Goal: Task Accomplishment & Management: Manage account settings

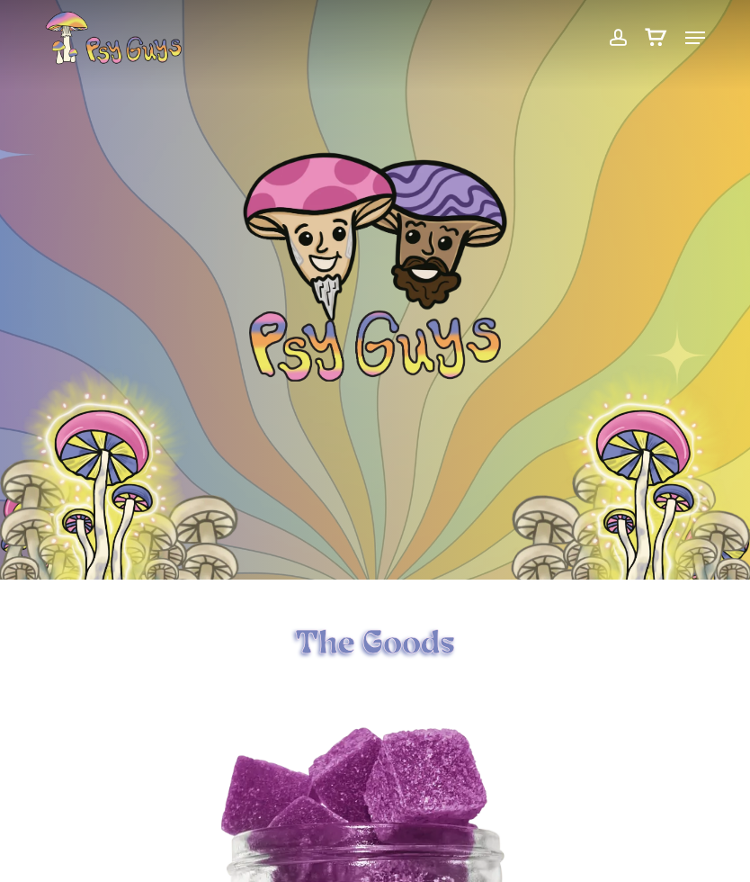
click at [613, 33] on span at bounding box center [617, 37] width 19 height 31
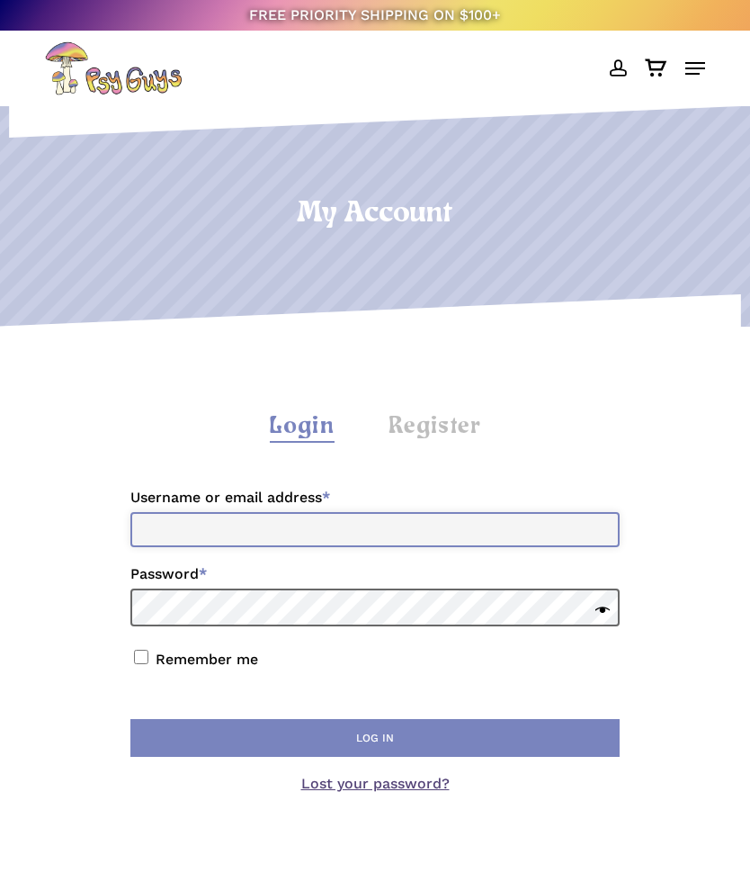
click at [506, 534] on input "Username or email address * Required" at bounding box center [374, 529] width 489 height 35
type input "**********"
click at [405, 736] on button "Log in" at bounding box center [374, 738] width 489 height 38
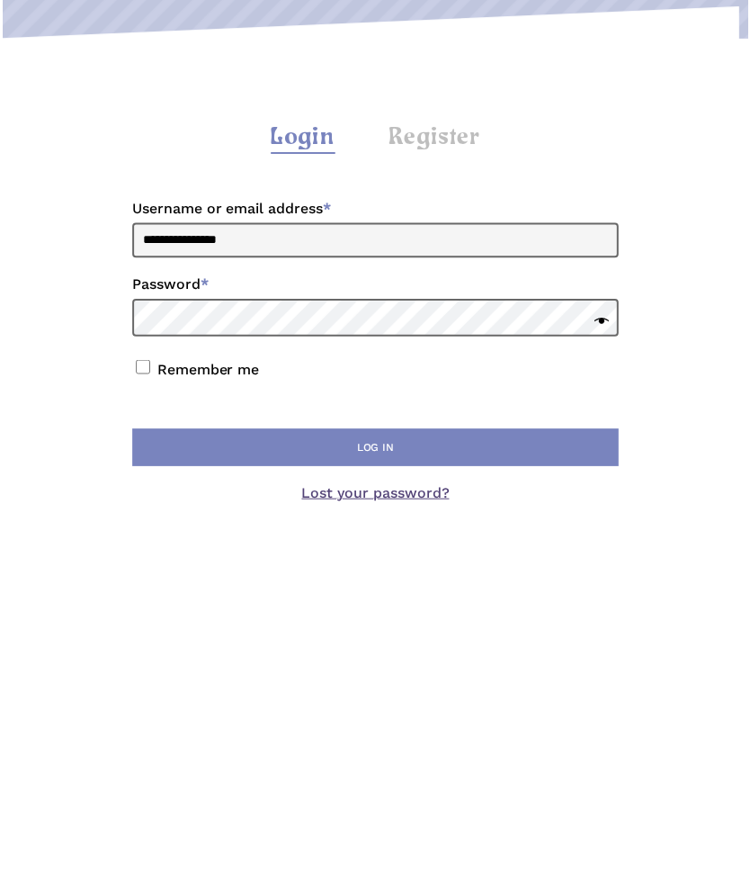
scroll to position [289, 0]
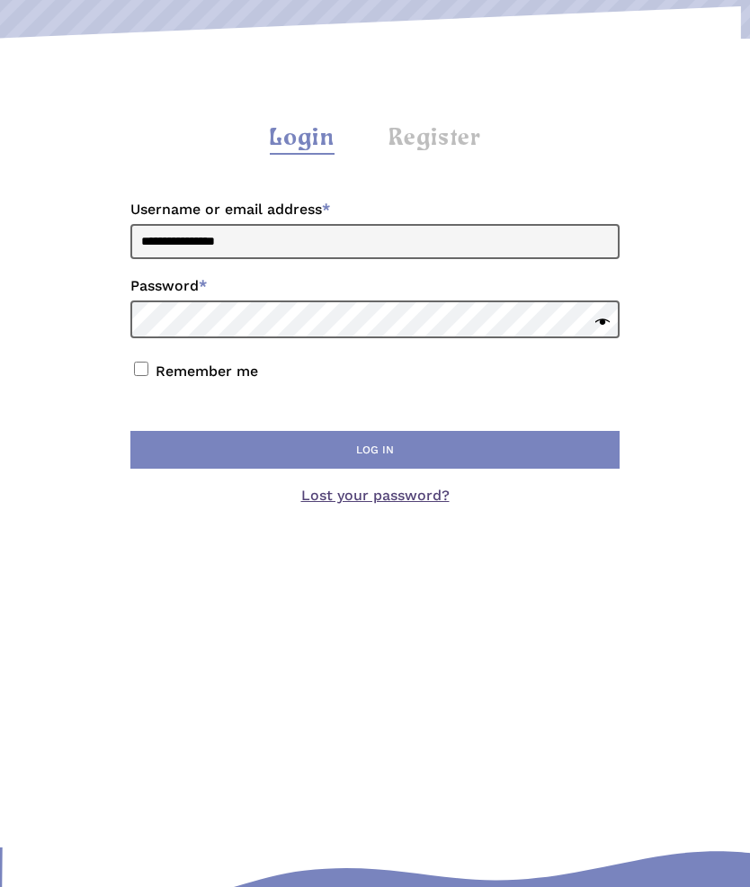
click at [603, 324] on span at bounding box center [598, 323] width 23 height 25
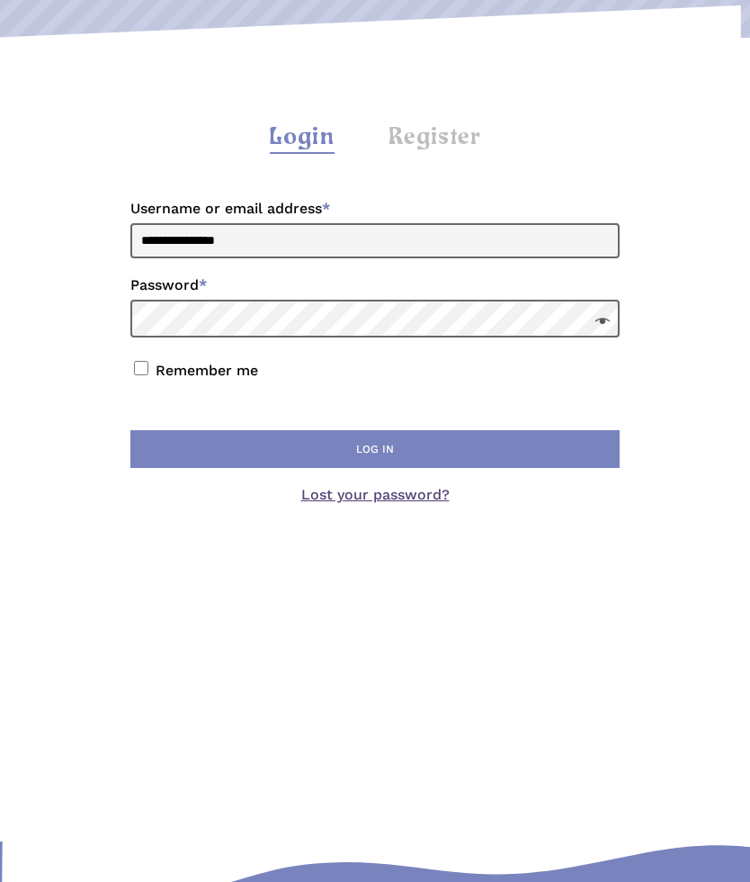
click at [395, 460] on button "Log in" at bounding box center [374, 449] width 489 height 38
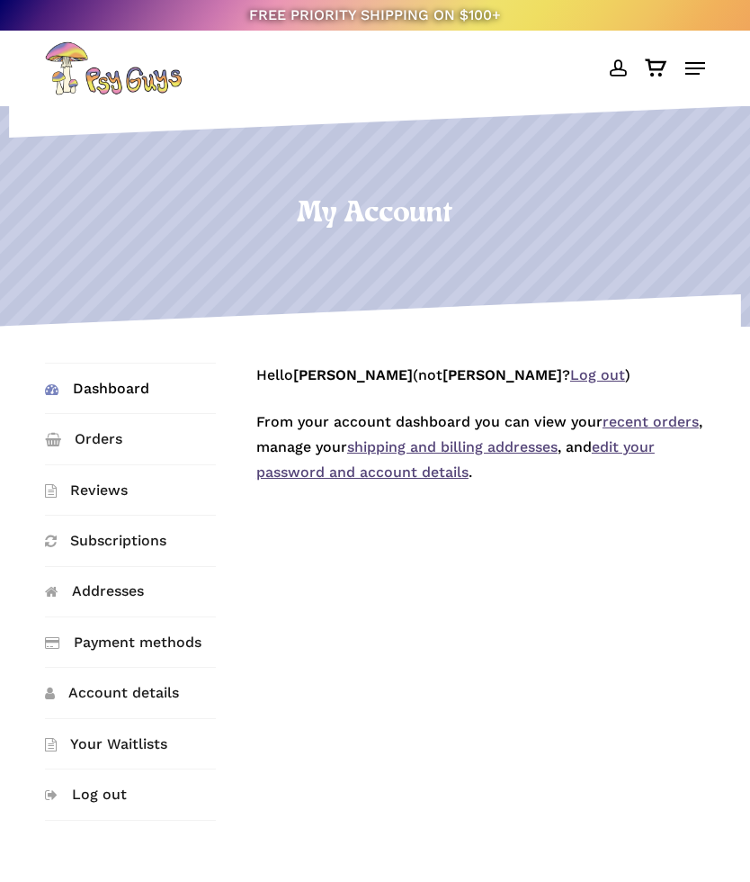
click at [109, 442] on link "Orders" at bounding box center [130, 438] width 171 height 49
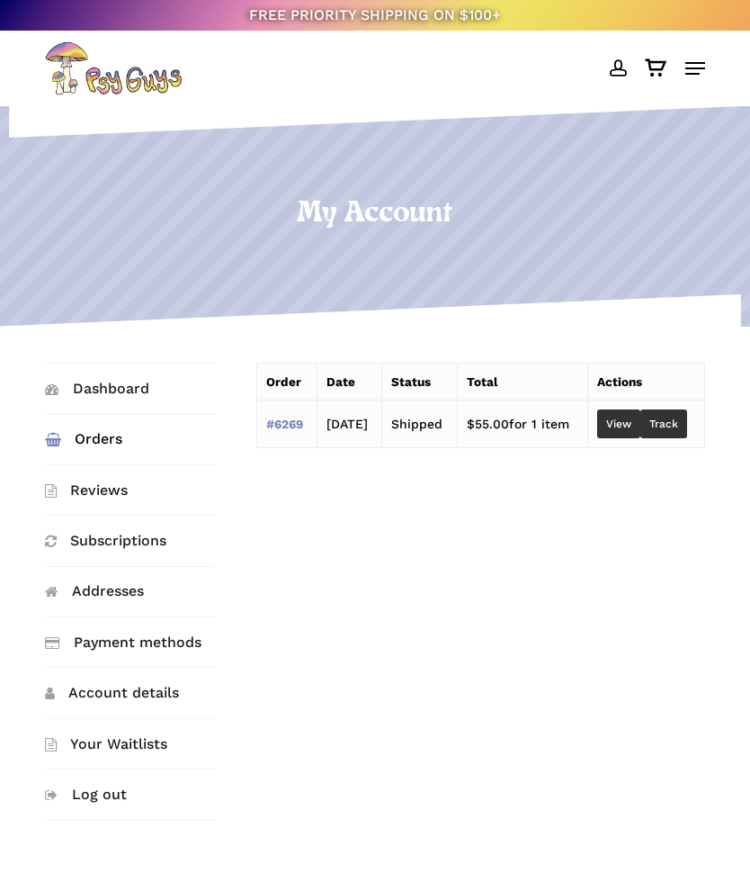
click at [155, 747] on link "Your Waitlists" at bounding box center [130, 743] width 171 height 49
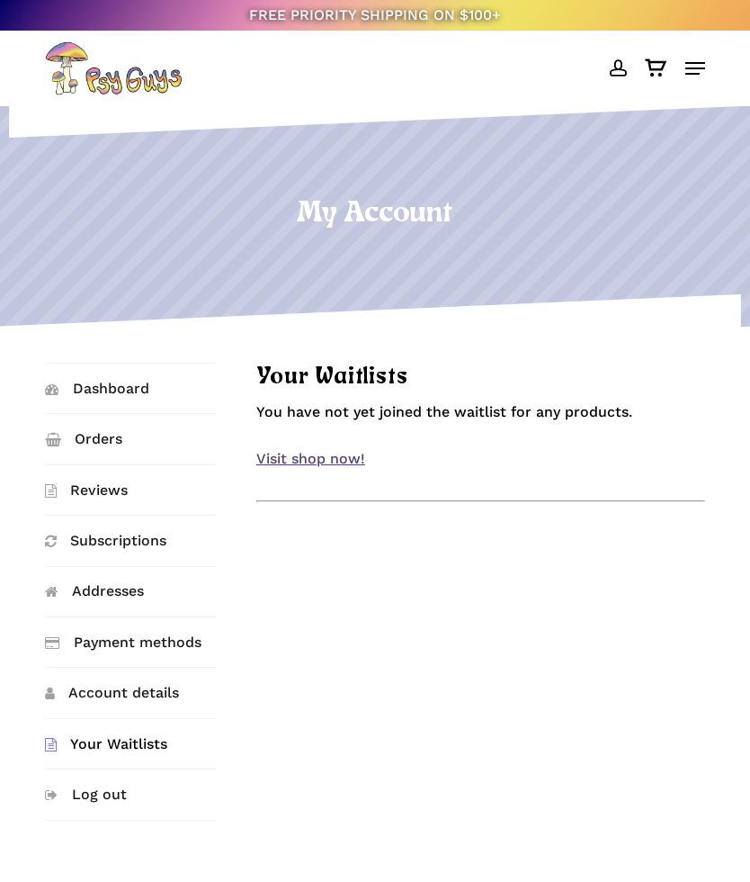
click at [156, 687] on link "Account details" at bounding box center [130, 691] width 171 height 49
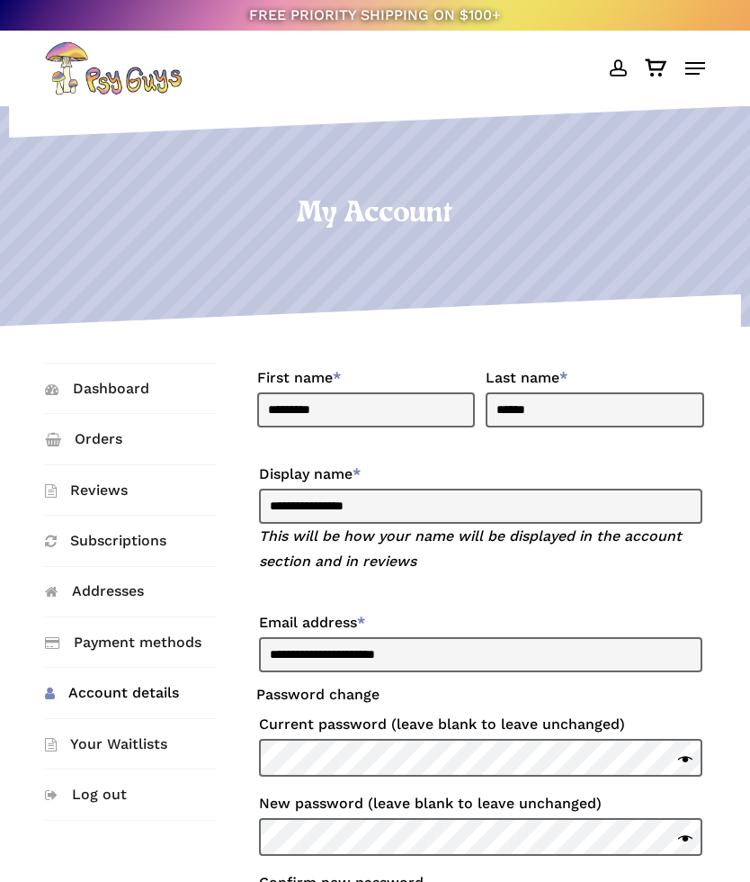
click at [129, 387] on link "Dashboard" at bounding box center [130, 387] width 171 height 49
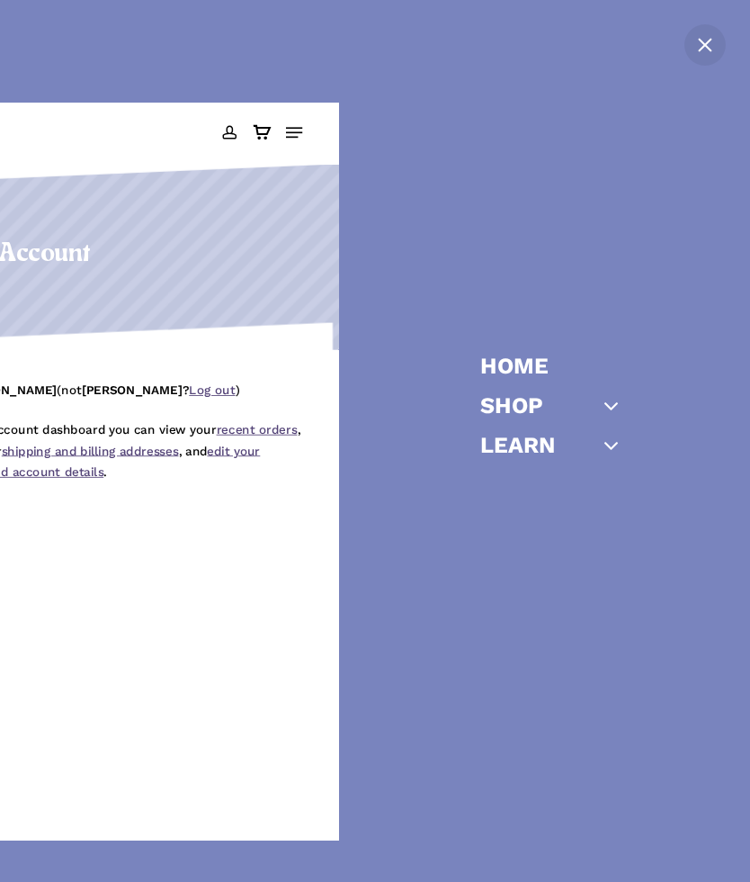
click at [702, 42] on span "Close" at bounding box center [705, 45] width 14 height 14
